Goal: Navigation & Orientation: Find specific page/section

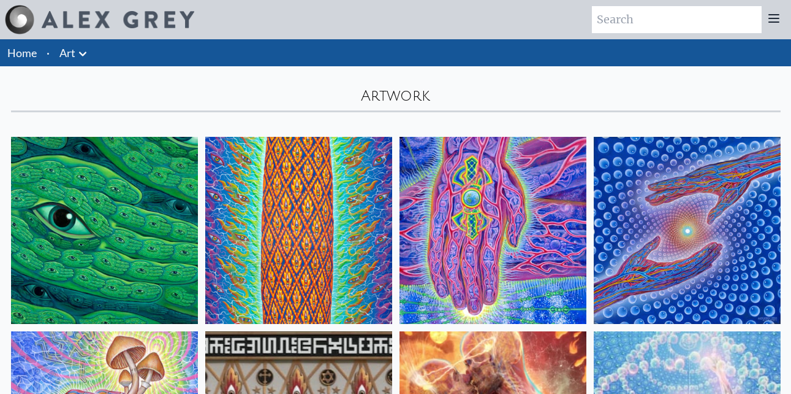
click at [103, 18] on img at bounding box center [118, 19] width 153 height 17
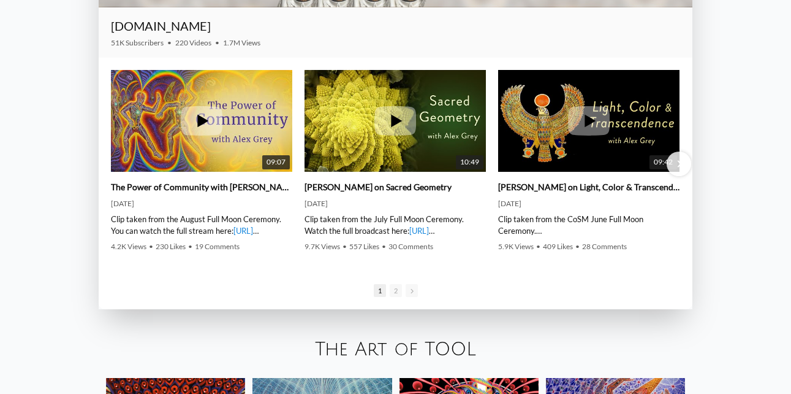
scroll to position [1740, 0]
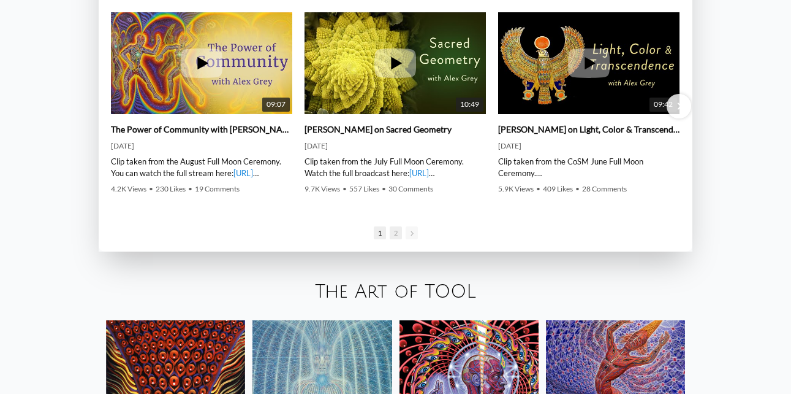
click at [394, 235] on span "2" at bounding box center [396, 232] width 12 height 13
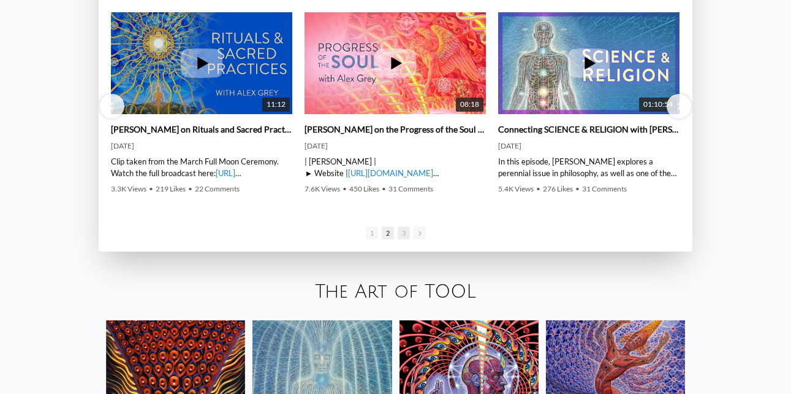
click at [405, 236] on span "3" at bounding box center [404, 232] width 12 height 13
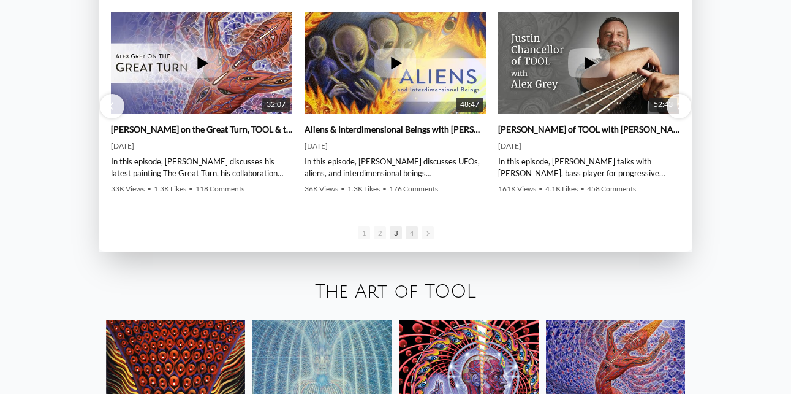
click at [413, 237] on span "4" at bounding box center [412, 232] width 12 height 13
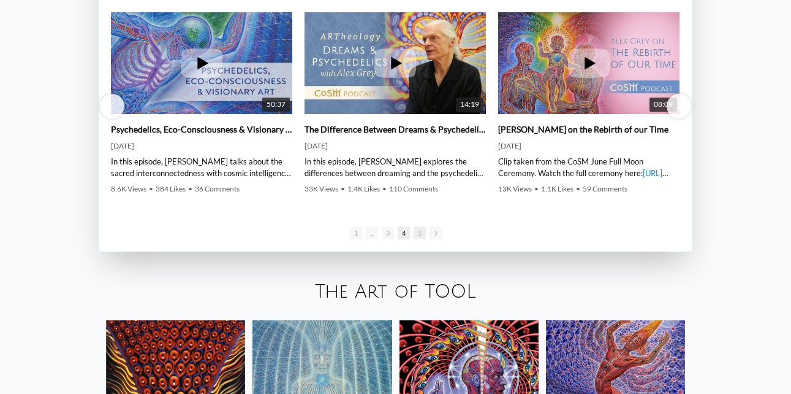
click at [417, 234] on span "5" at bounding box center [420, 232] width 12 height 13
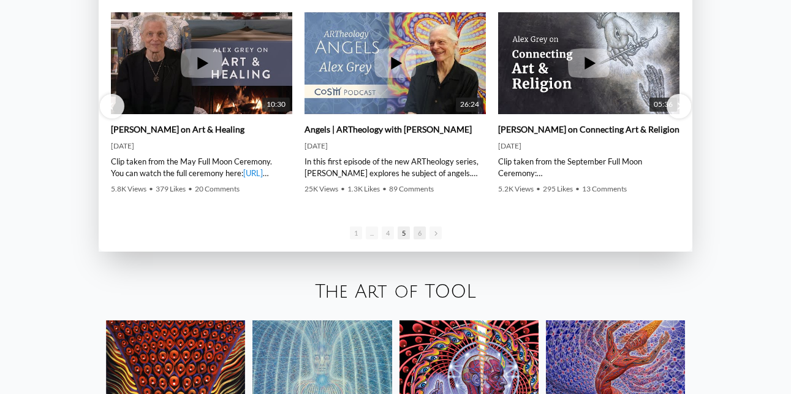
click at [419, 232] on span "6" at bounding box center [420, 232] width 12 height 13
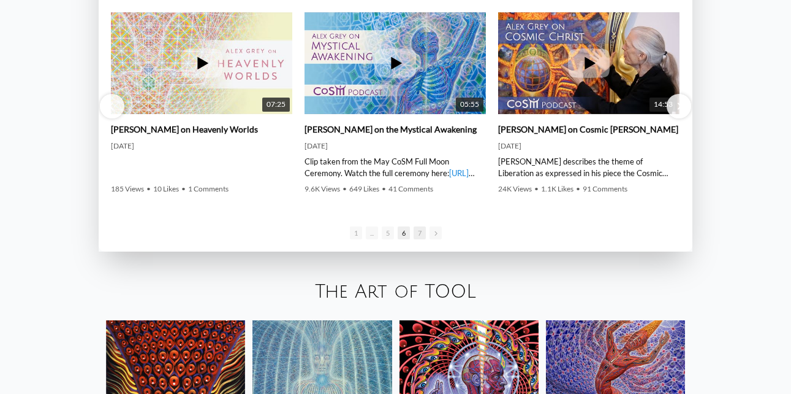
click at [417, 233] on span "7" at bounding box center [420, 232] width 12 height 13
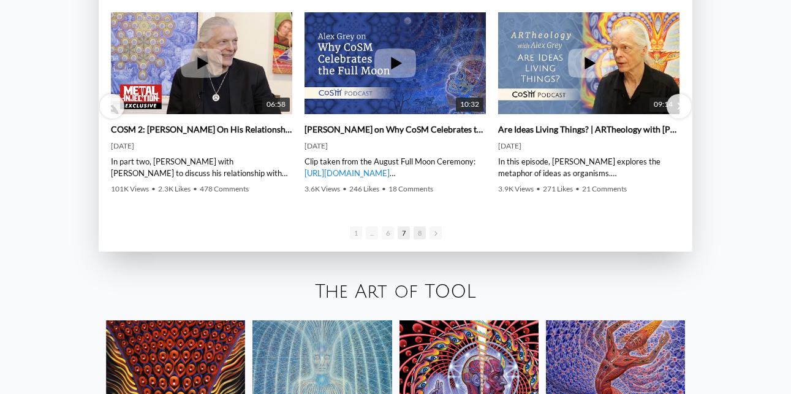
click at [420, 235] on span "8" at bounding box center [420, 232] width 12 height 13
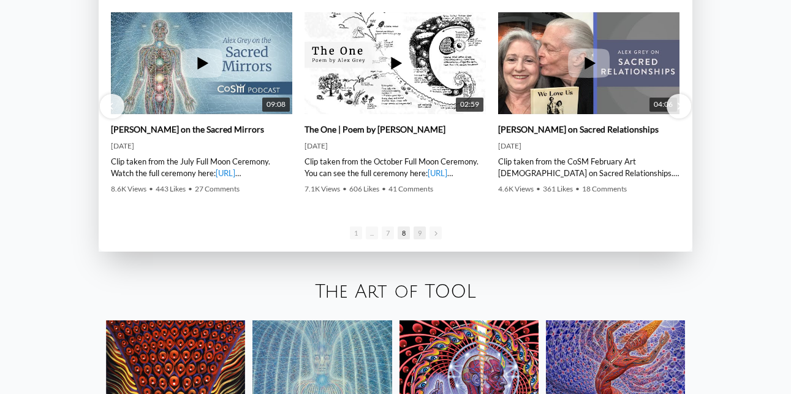
click at [420, 236] on span "9" at bounding box center [420, 232] width 12 height 13
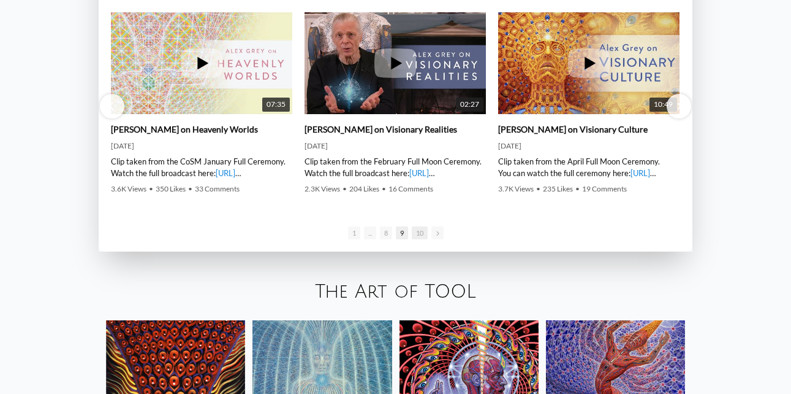
click at [421, 233] on span "10" at bounding box center [420, 232] width 16 height 13
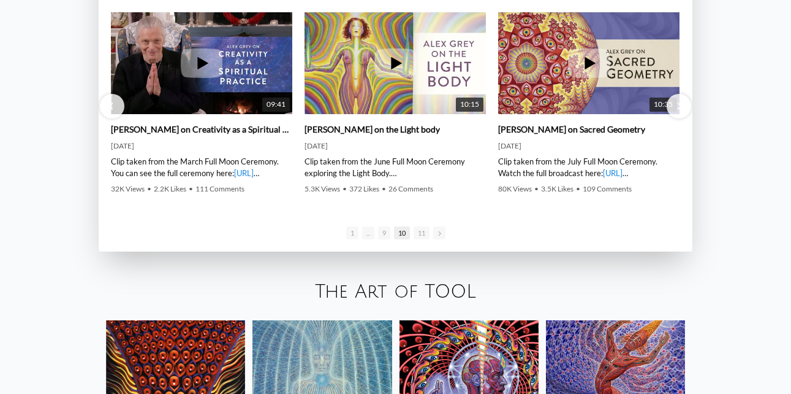
click at [421, 233] on span "11" at bounding box center [422, 232] width 16 height 13
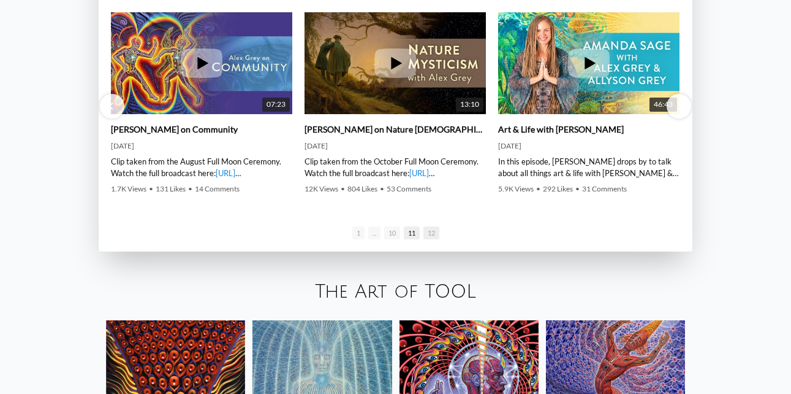
click at [426, 235] on span "12" at bounding box center [432, 232] width 16 height 13
